Goal: Transaction & Acquisition: Purchase product/service

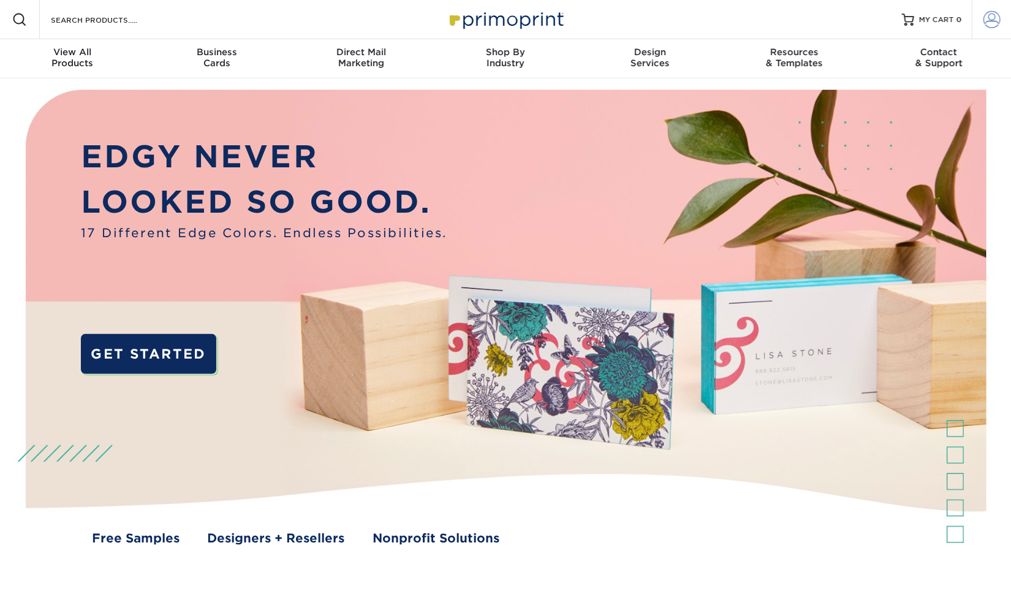
type input "Info@FightToEndExploitation.org"
click at [992, 18] on span at bounding box center [991, 19] width 17 height 17
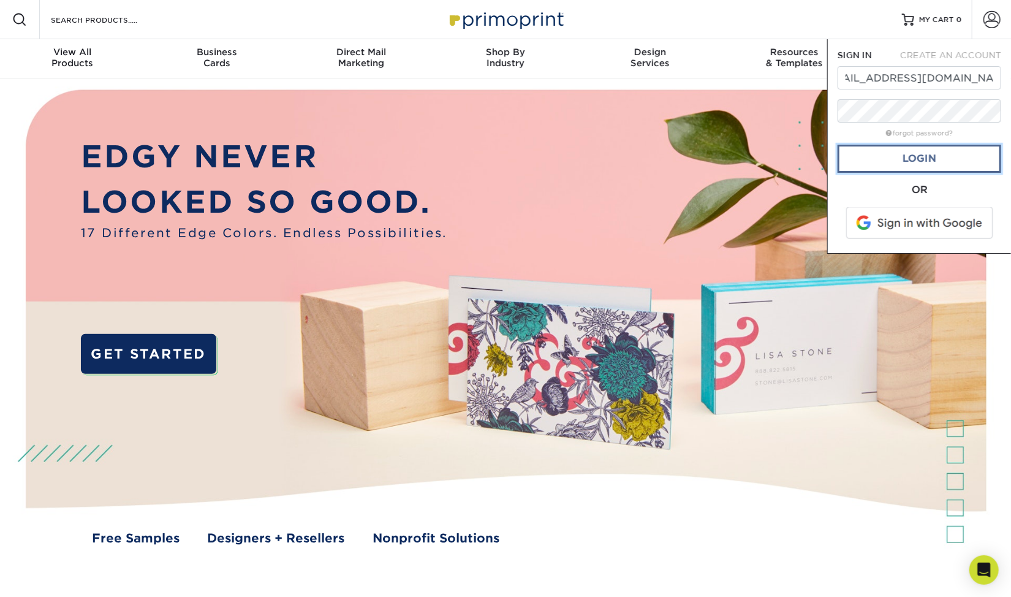
click at [916, 157] on link "Login" at bounding box center [919, 159] width 164 height 28
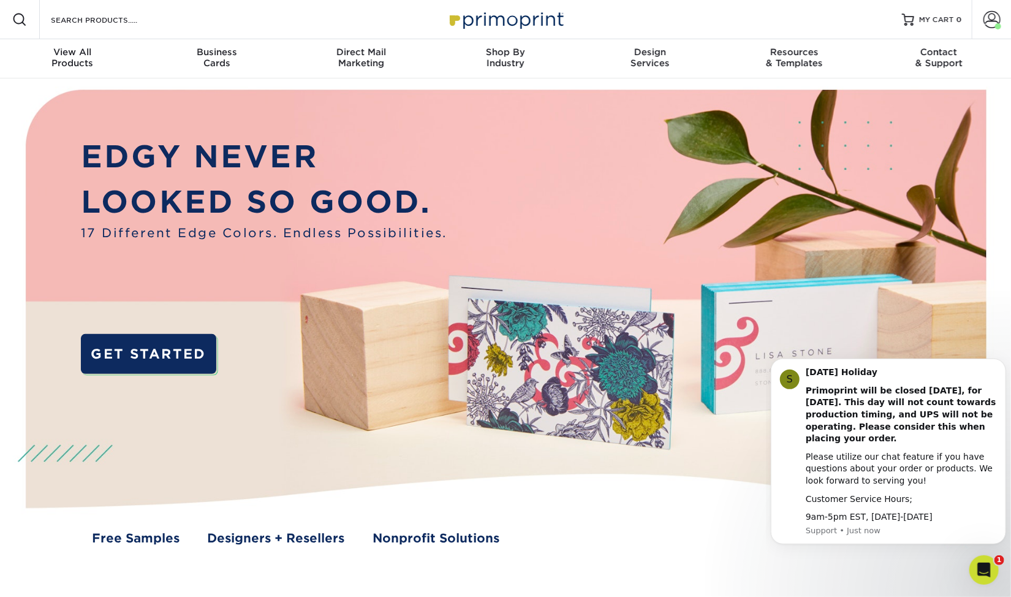
scroll to position [0, 0]
click at [999, 20] on span at bounding box center [991, 19] width 17 height 17
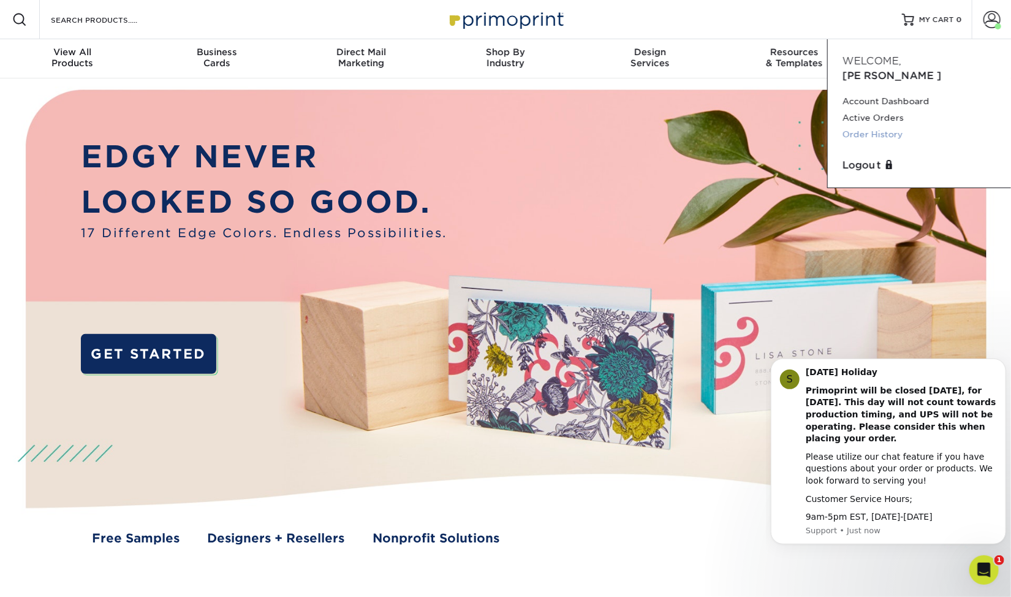
click at [863, 126] on link "Order History" at bounding box center [919, 134] width 154 height 17
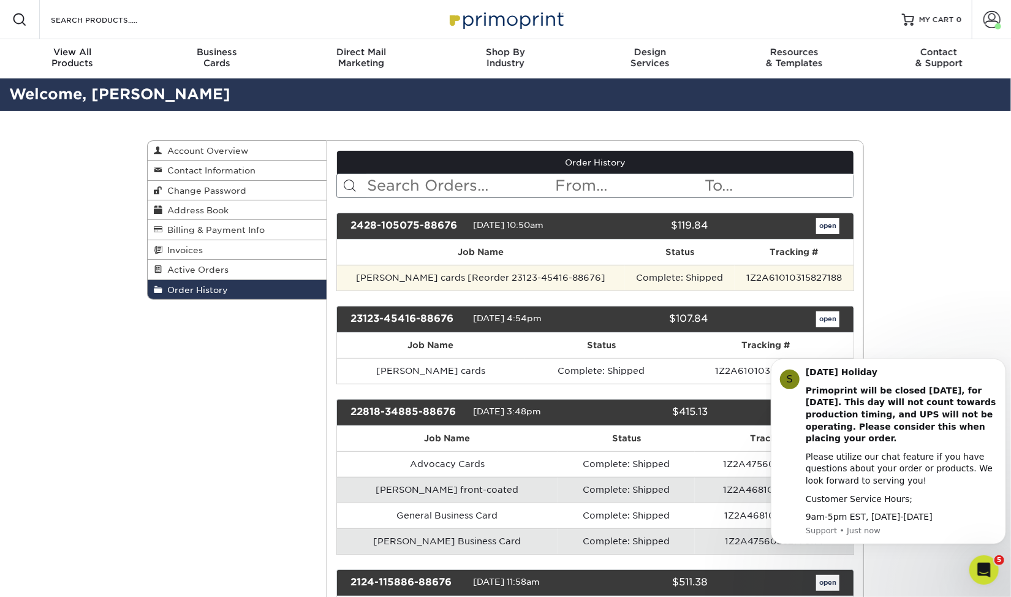
click at [398, 275] on td "[PERSON_NAME] cards [Reorder 23123-45416-88676]" at bounding box center [481, 278] width 289 height 26
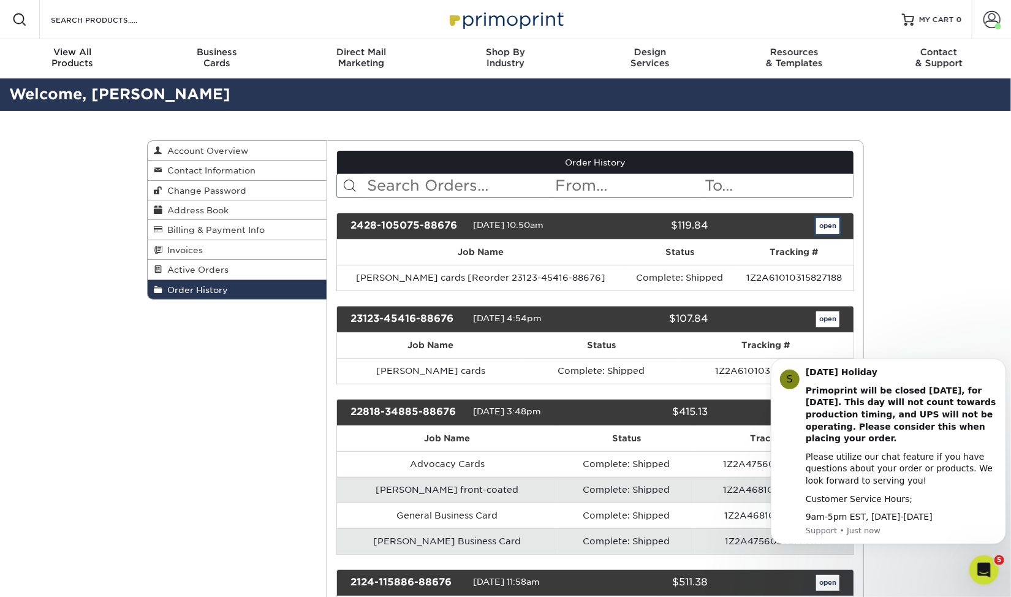
click at [829, 221] on link "open" at bounding box center [827, 226] width 23 height 16
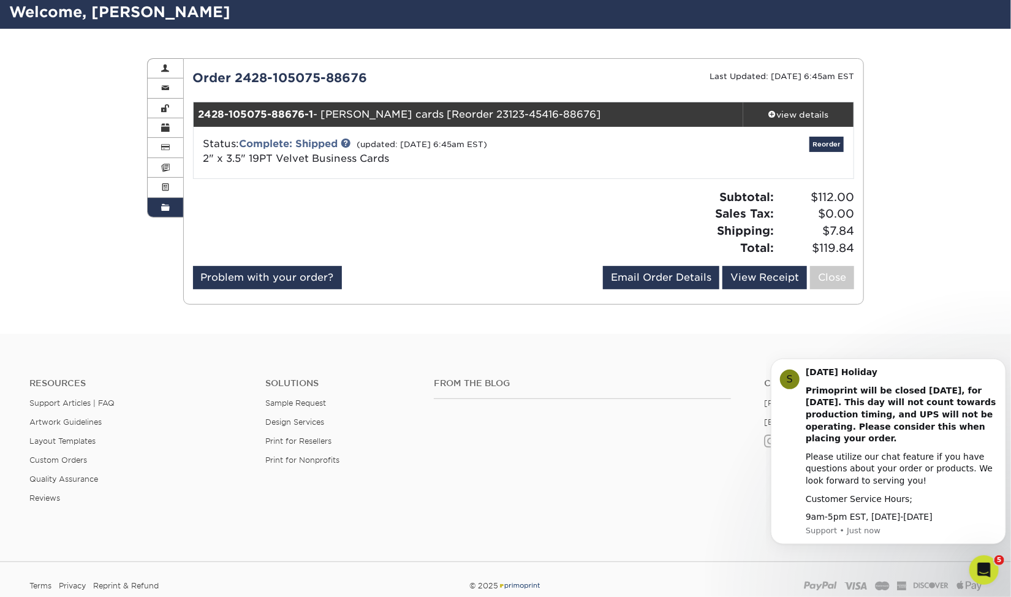
scroll to position [61, 0]
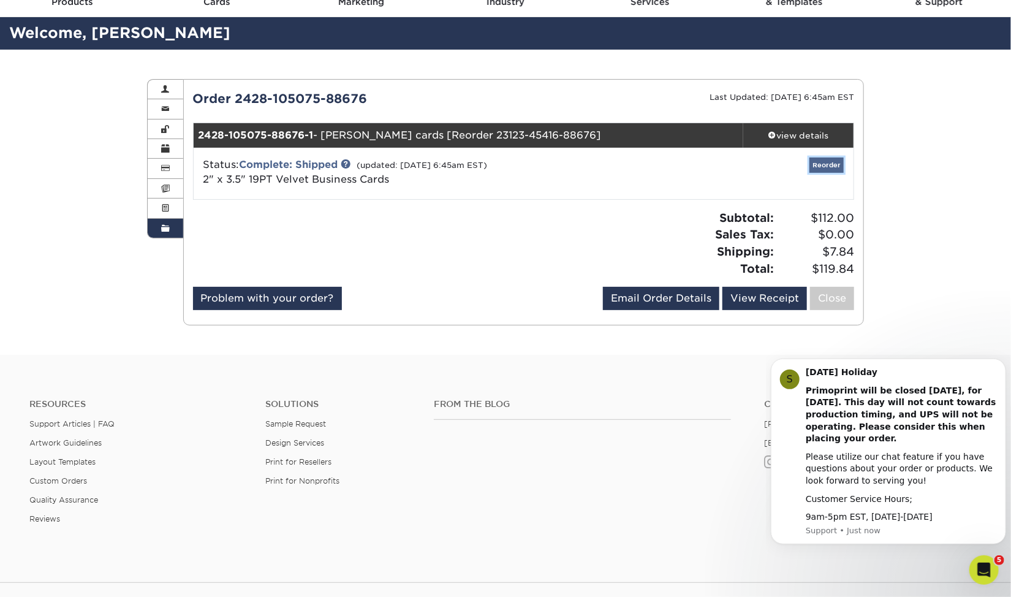
click at [823, 166] on link "Reorder" at bounding box center [826, 164] width 34 height 15
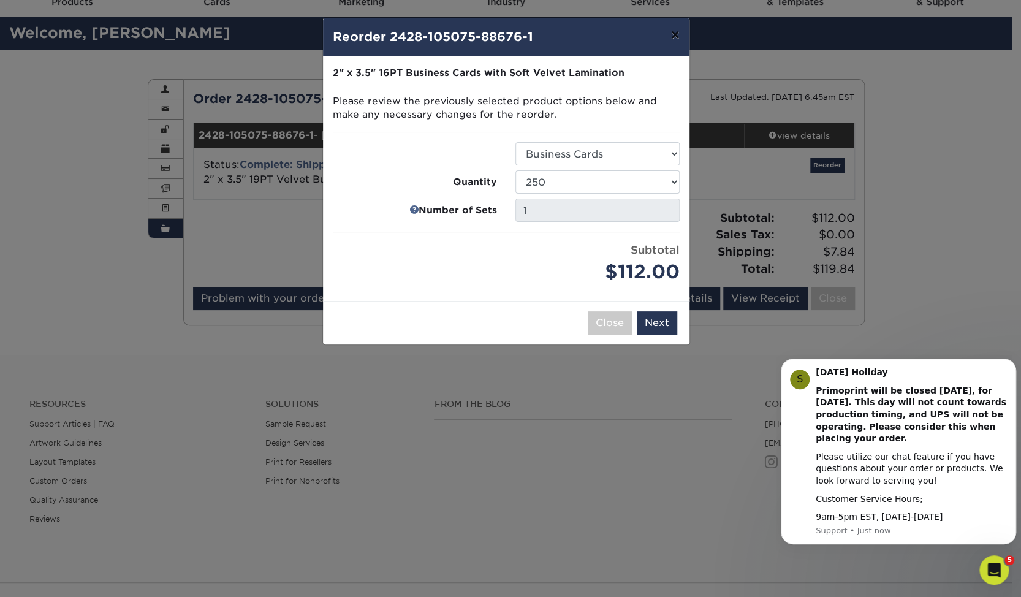
click at [679, 36] on button "×" at bounding box center [674, 35] width 28 height 34
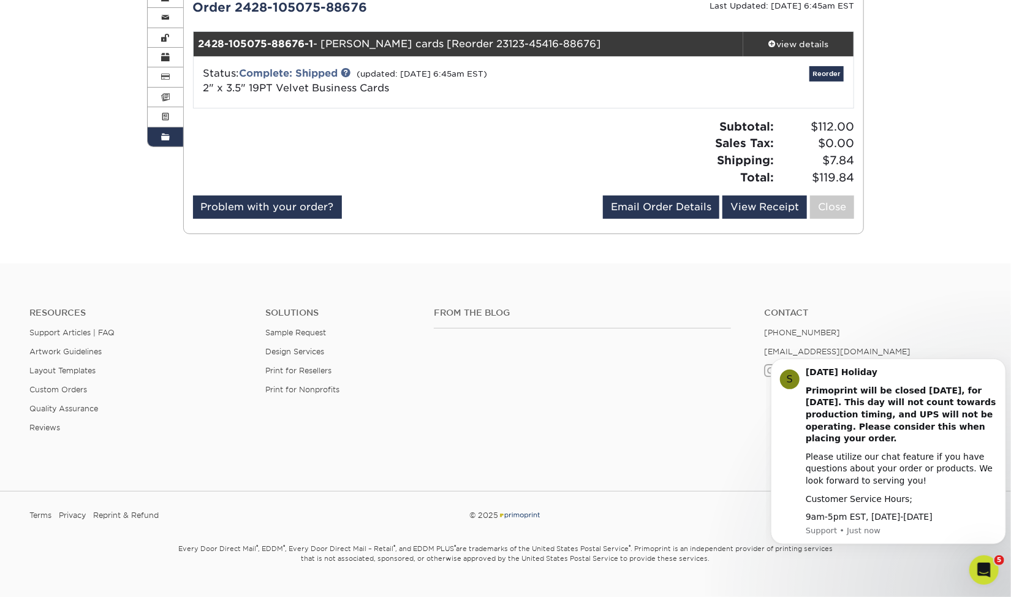
scroll to position [176, 0]
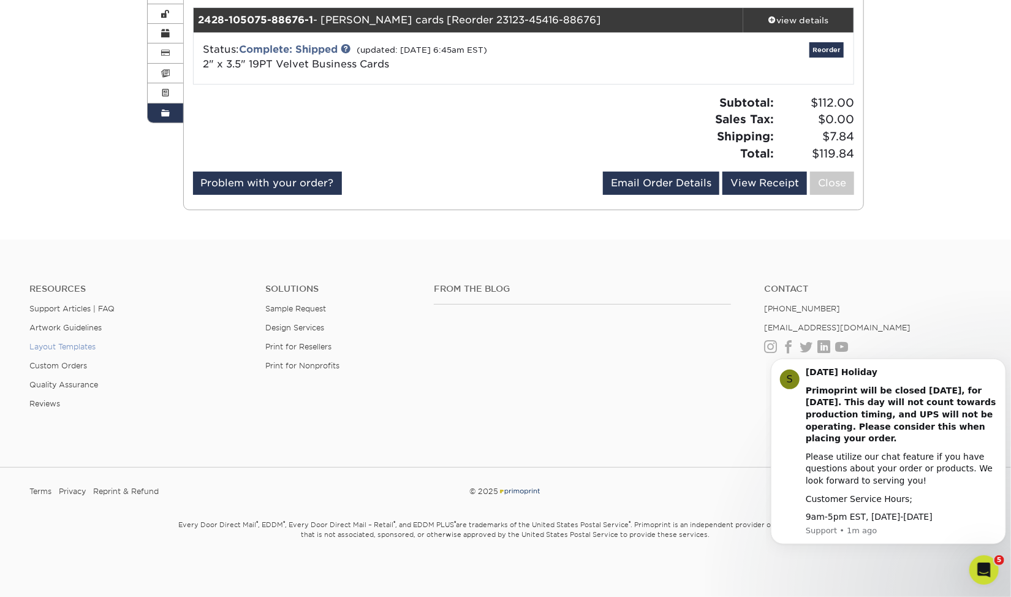
click at [66, 342] on link "Layout Templates" at bounding box center [62, 346] width 66 height 9
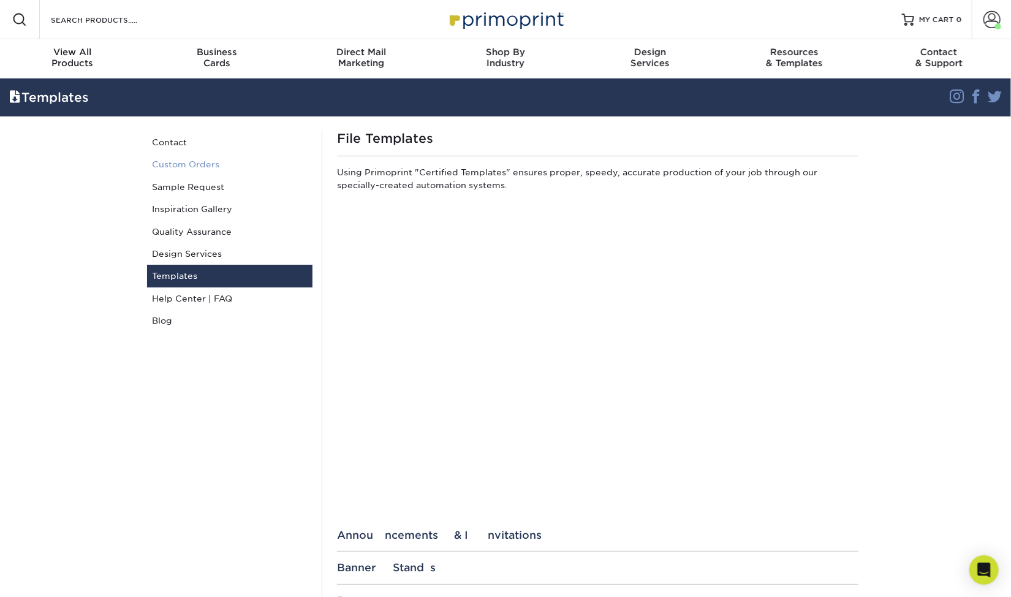
click at [184, 157] on link "Custom Orders" at bounding box center [229, 164] width 165 height 22
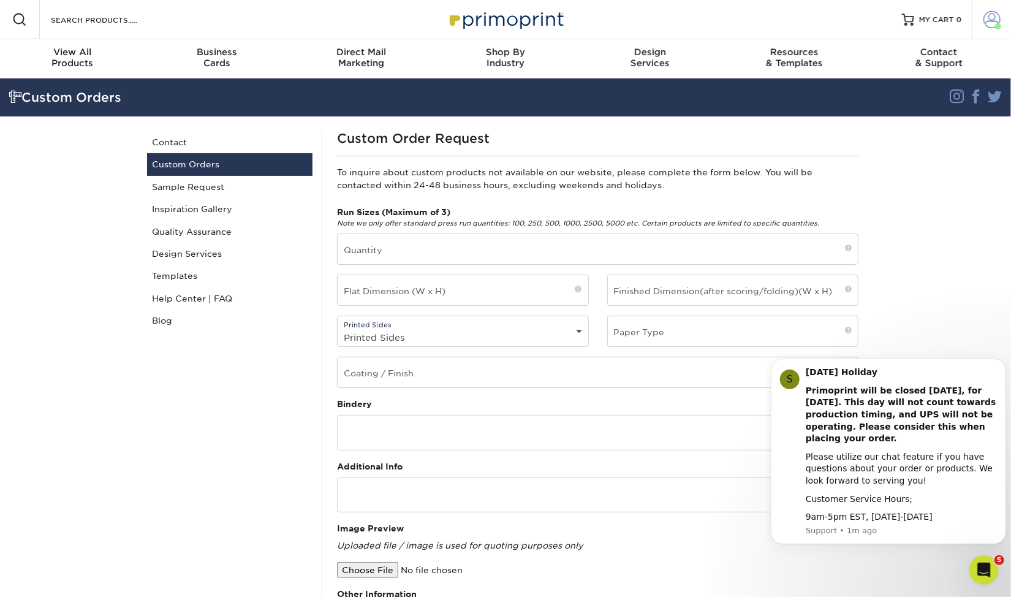
click at [991, 21] on span at bounding box center [991, 19] width 17 height 17
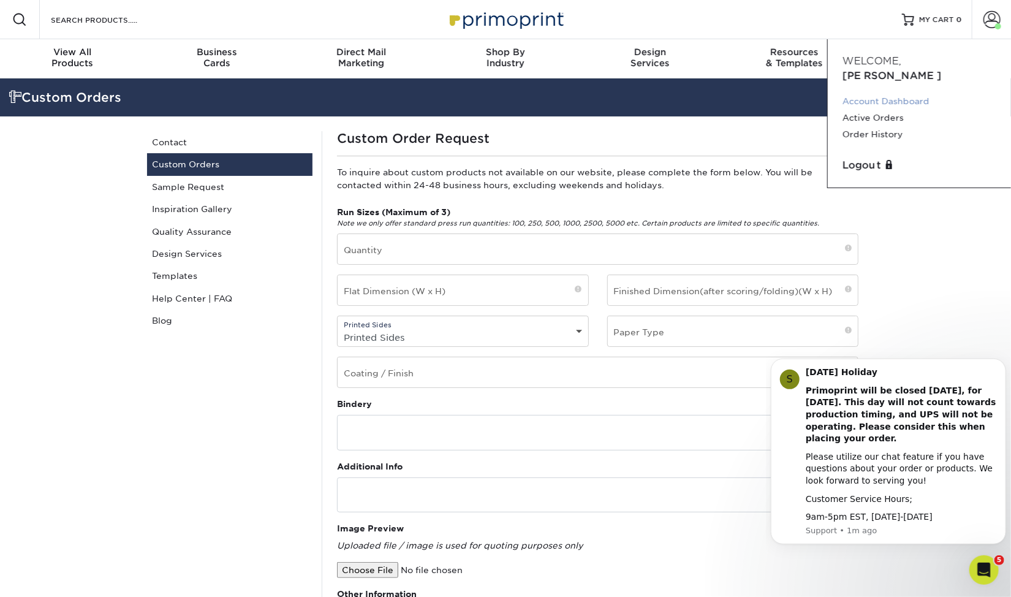
click at [880, 93] on link "Account Dashboard" at bounding box center [919, 101] width 154 height 17
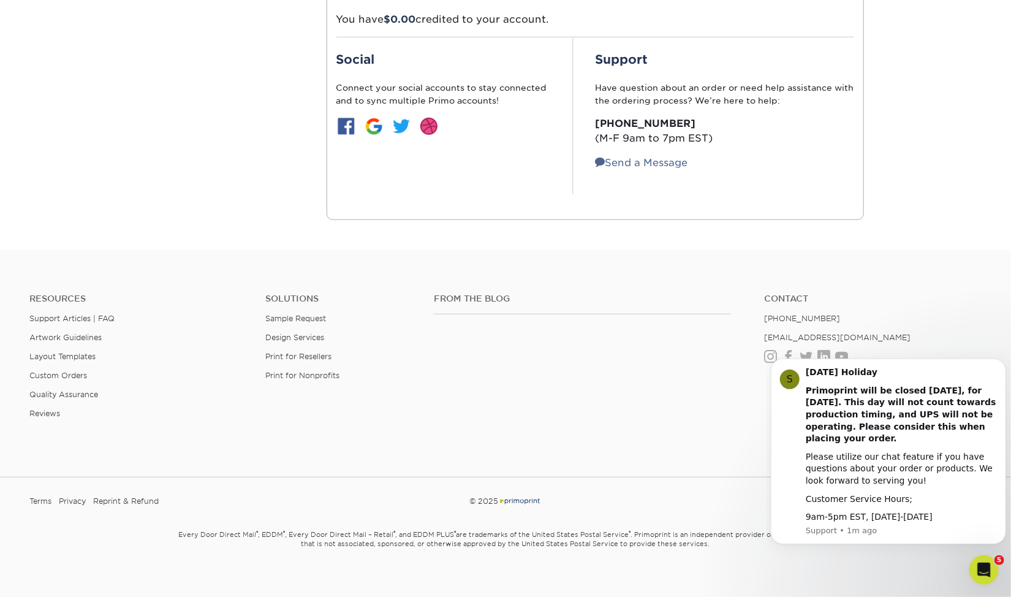
scroll to position [333, 0]
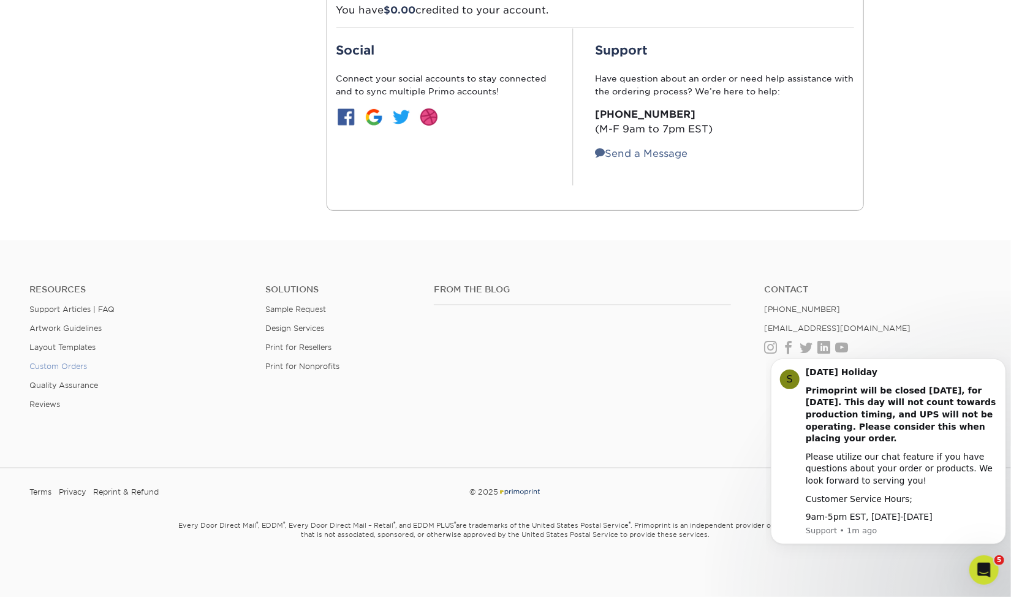
click at [49, 361] on link "Custom Orders" at bounding box center [58, 365] width 58 height 9
